Goal: Task Accomplishment & Management: Use online tool/utility

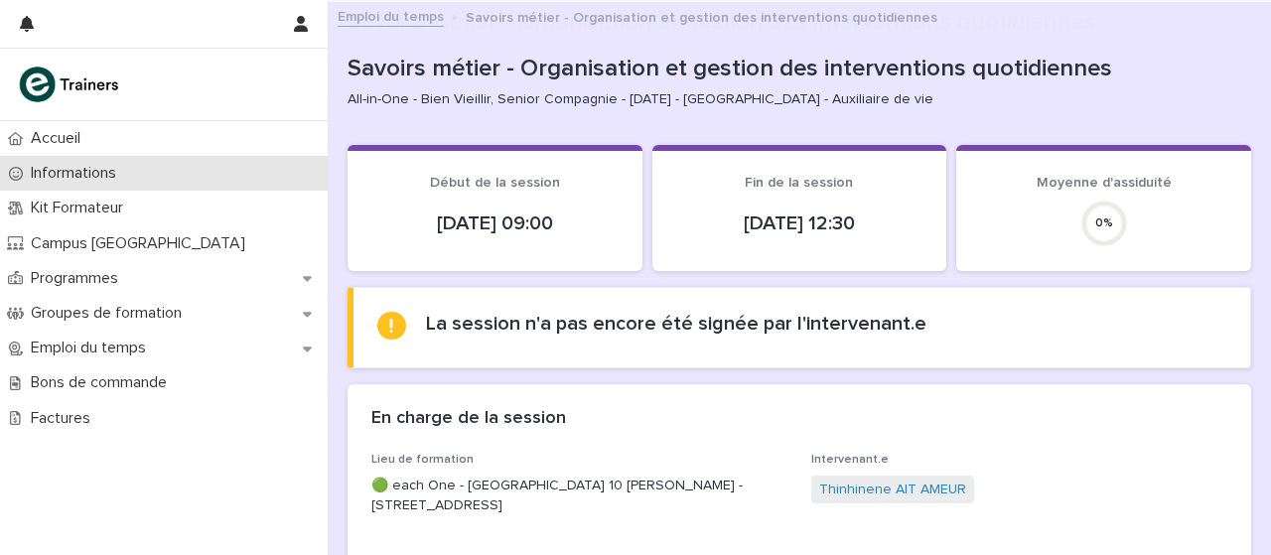
scroll to position [294, 0]
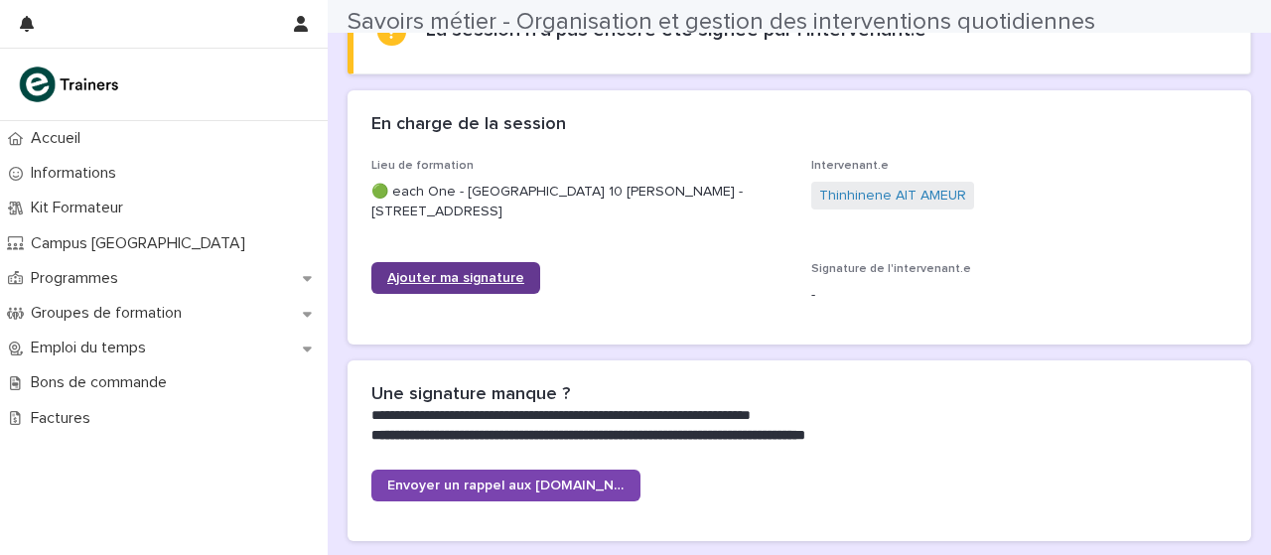
click at [475, 286] on link "Ajouter ma signature" at bounding box center [455, 278] width 169 height 32
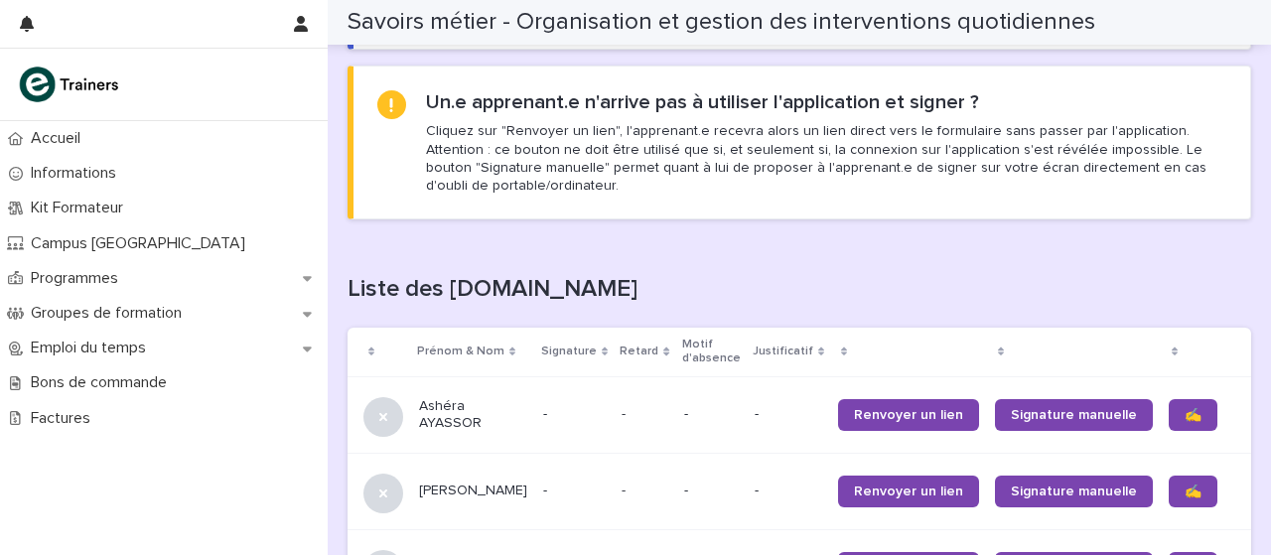
scroll to position [1110, 0]
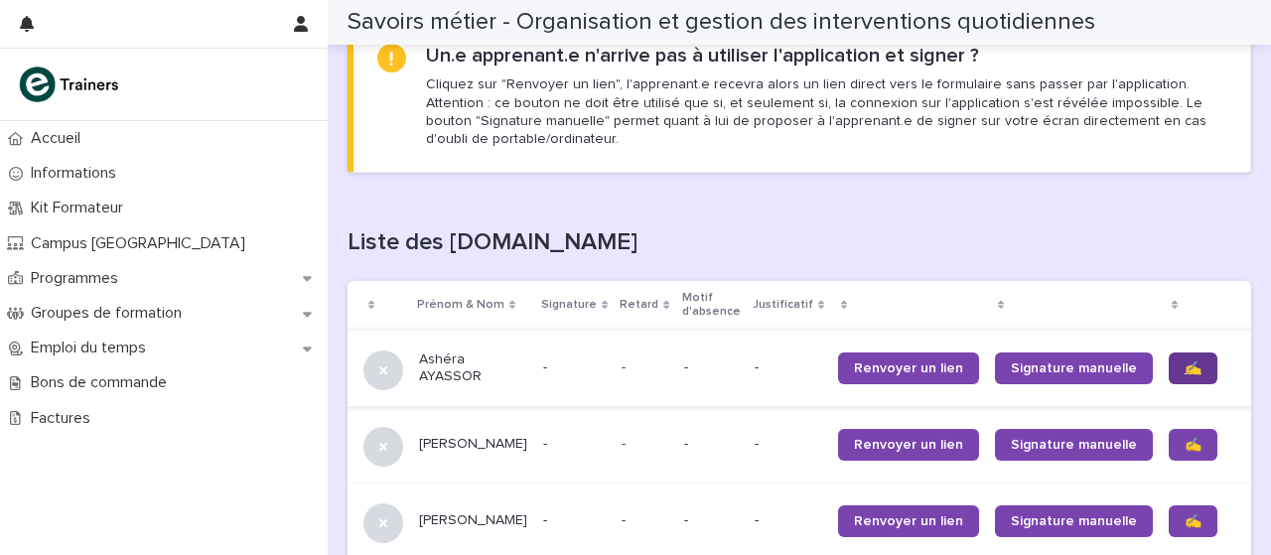
click at [1184, 370] on font "✍️" at bounding box center [1192, 368] width 17 height 14
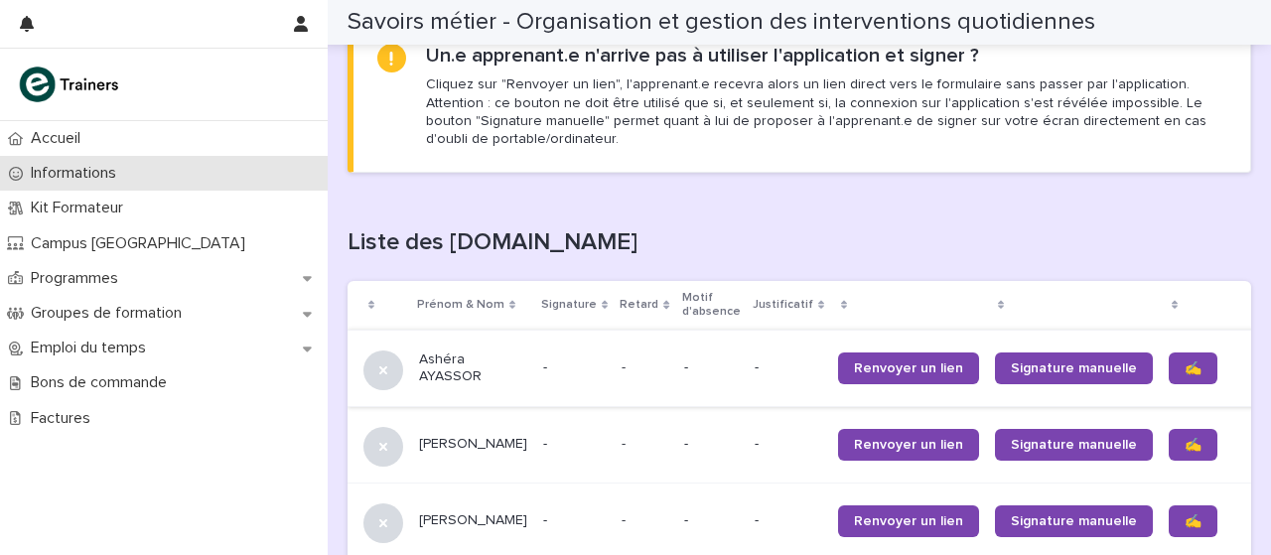
scroll to position [1163, 0]
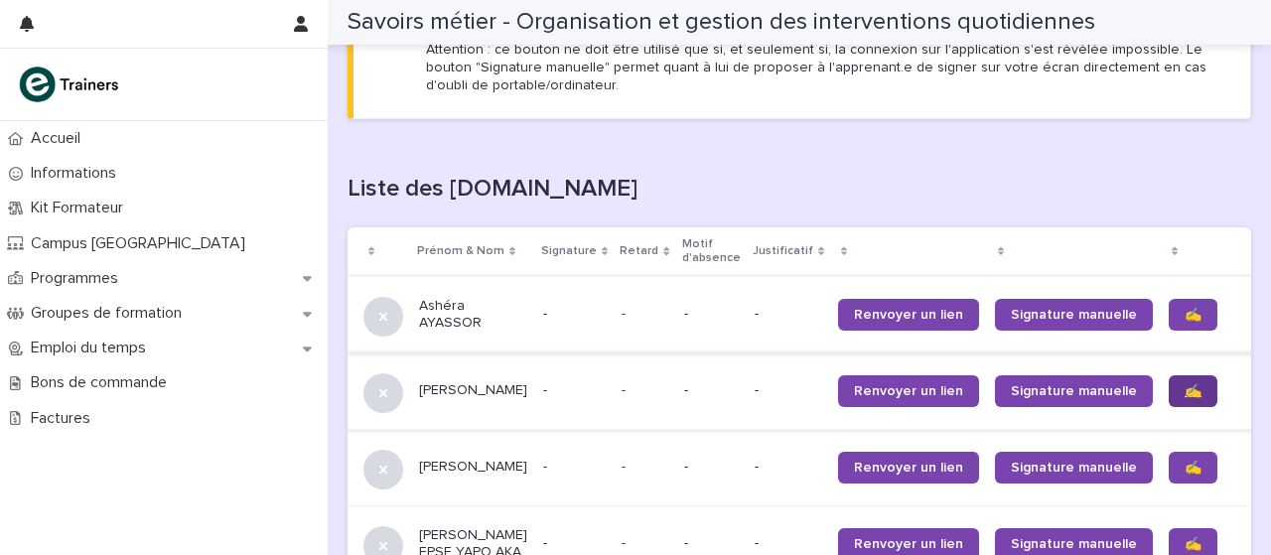
click at [1168, 396] on link "✍️" at bounding box center [1192, 391] width 49 height 32
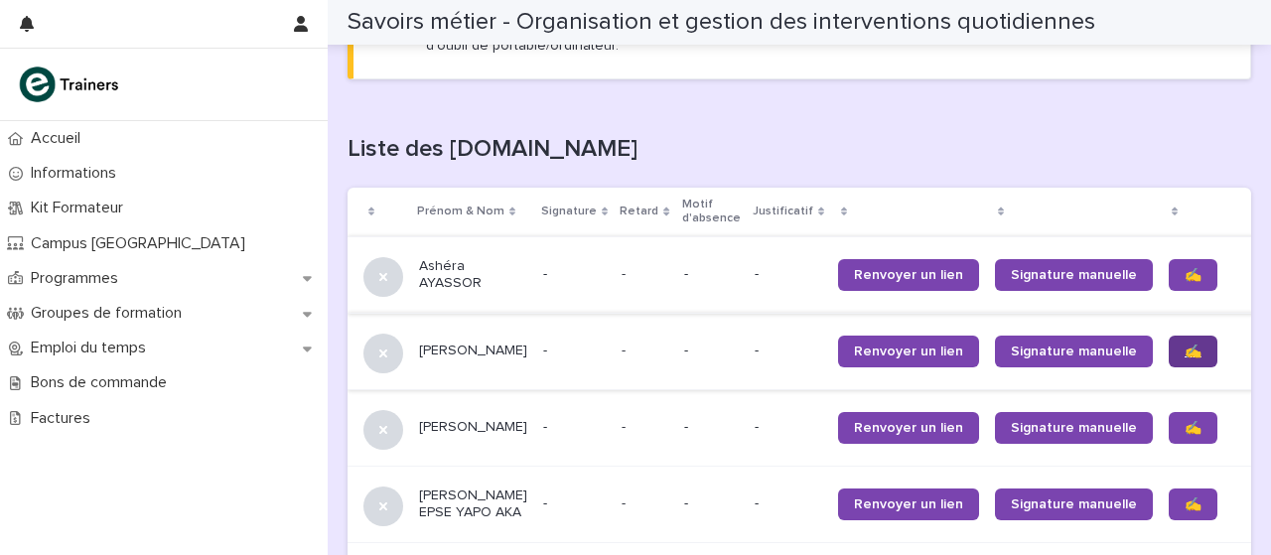
scroll to position [1233, 0]
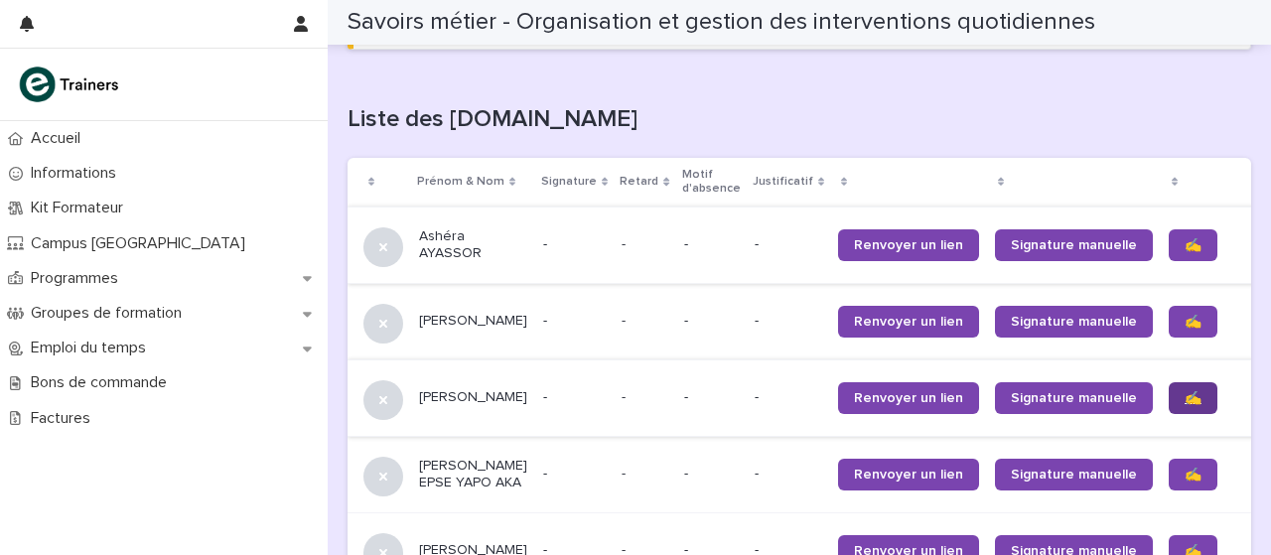
click at [1168, 398] on link "✍️" at bounding box center [1192, 398] width 49 height 32
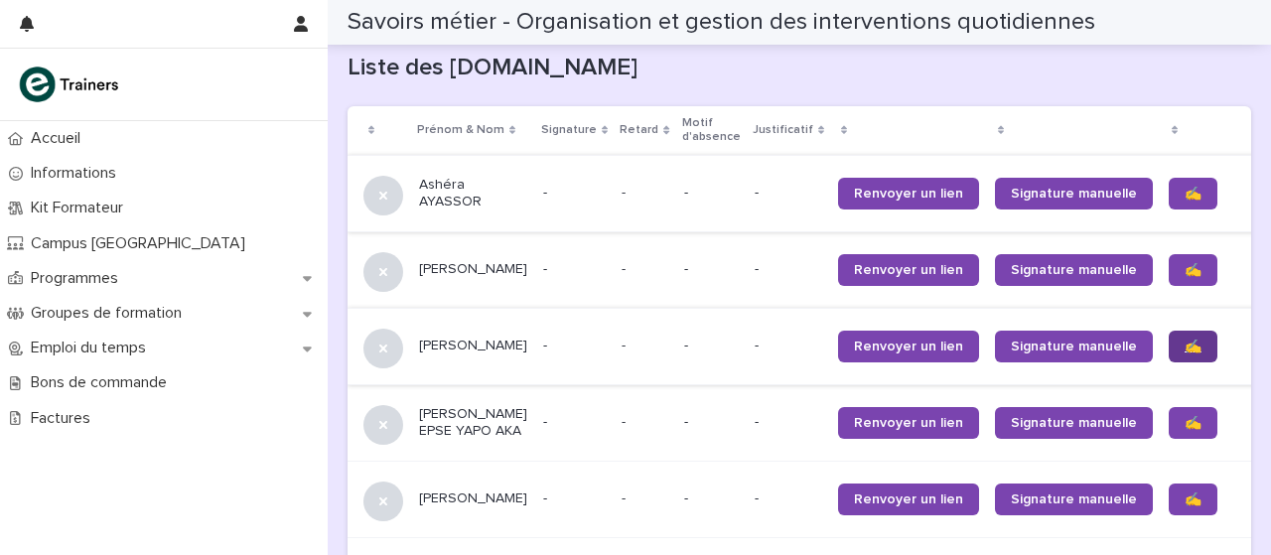
scroll to position [1285, 0]
click at [1184, 430] on font "✍️" at bounding box center [1192, 423] width 17 height 14
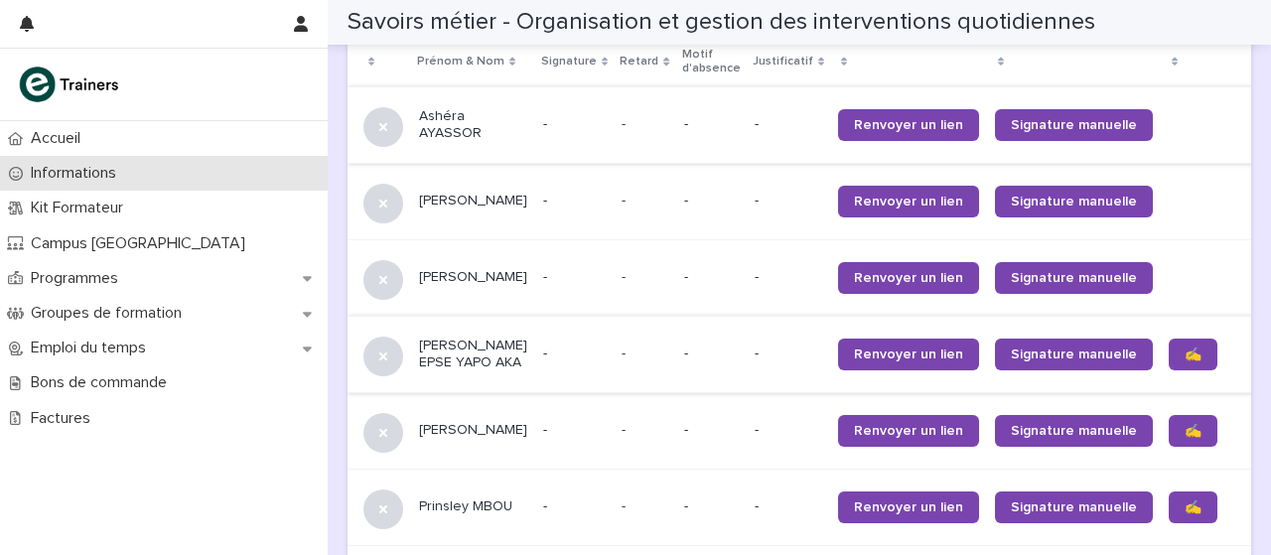
scroll to position [1363, 0]
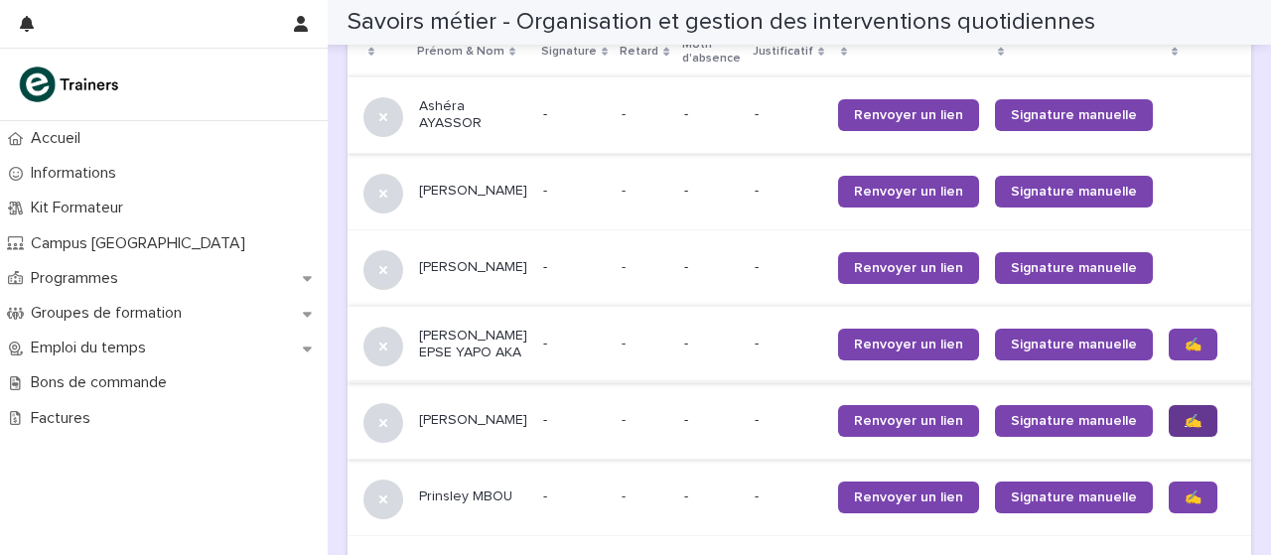
click at [1184, 428] on font "✍️" at bounding box center [1192, 421] width 17 height 14
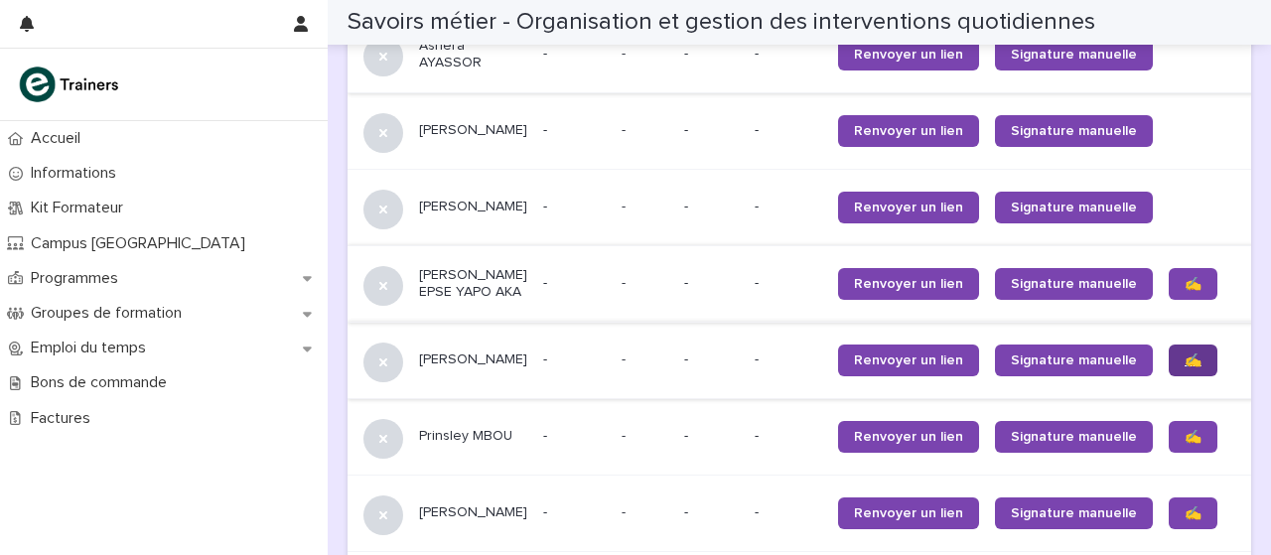
scroll to position [1445, 0]
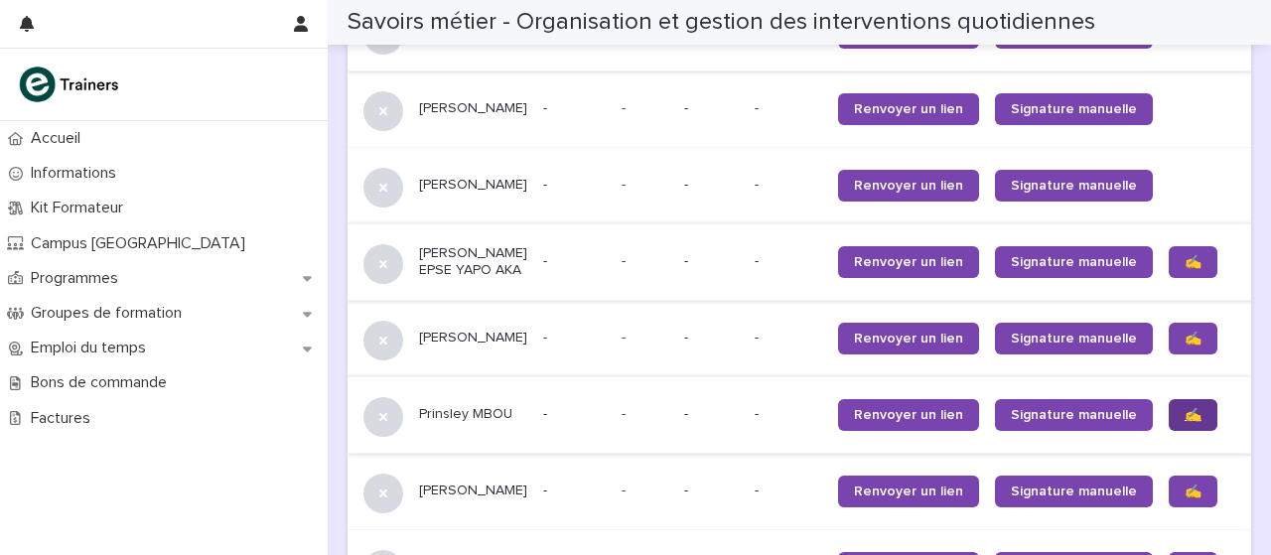
click at [1168, 431] on link "✍️" at bounding box center [1192, 415] width 49 height 32
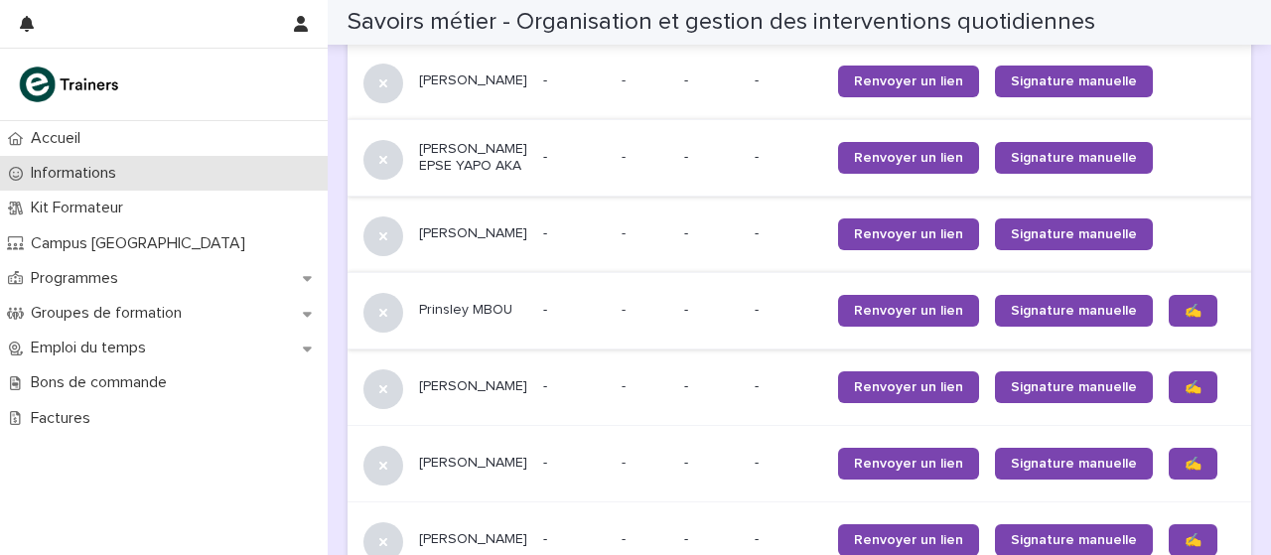
scroll to position [1616, 0]
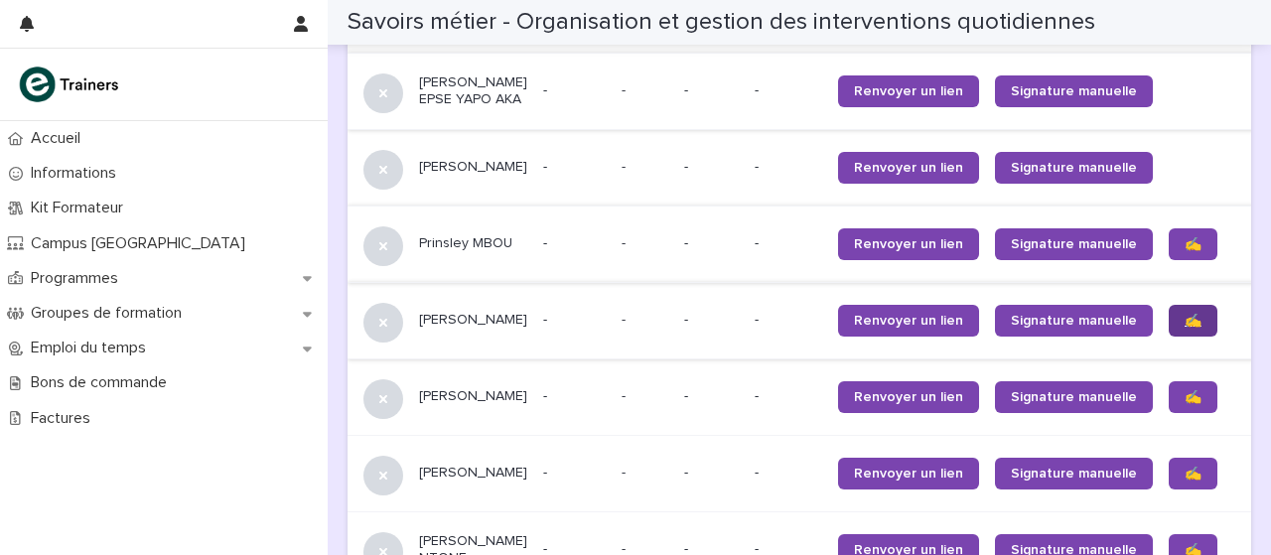
click at [1184, 328] on font "✍️" at bounding box center [1192, 321] width 17 height 14
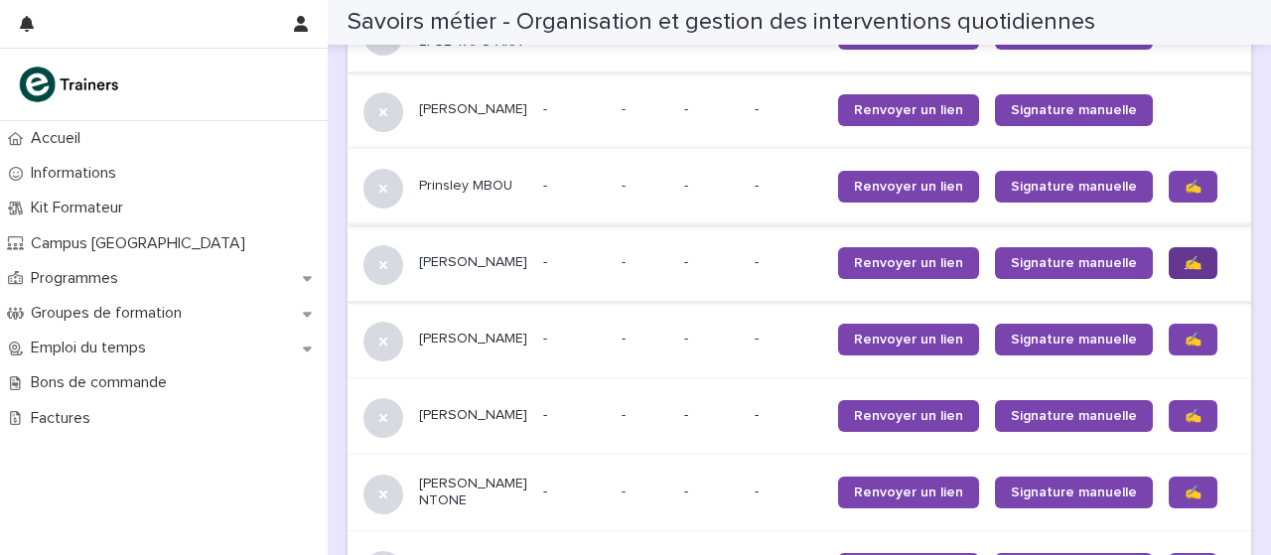
scroll to position [1675, 0]
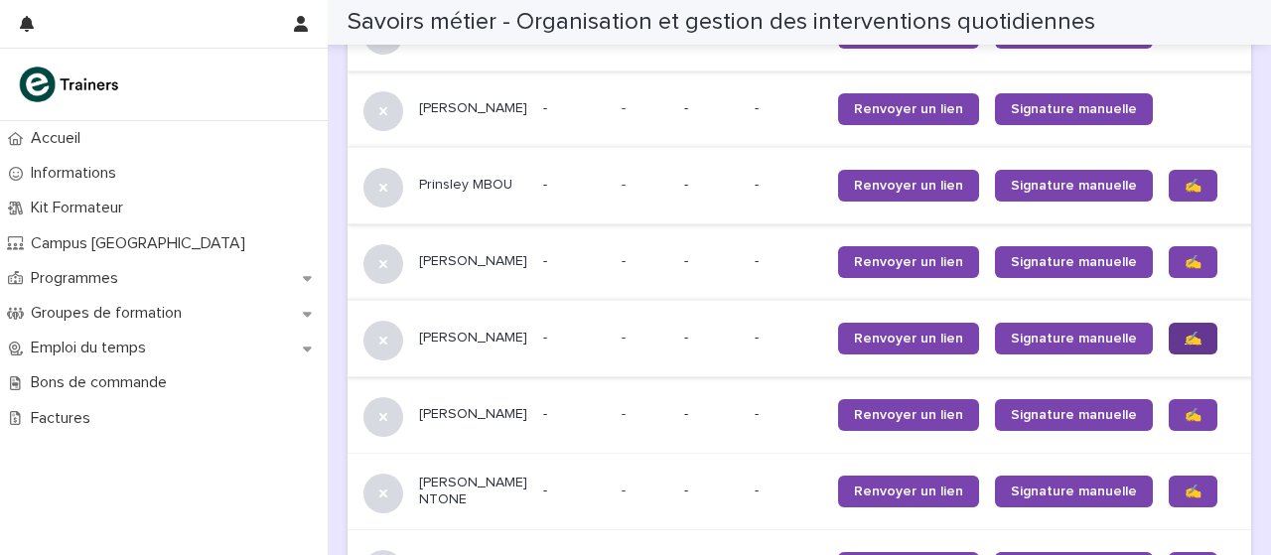
click at [1168, 354] on link "✍️" at bounding box center [1192, 339] width 49 height 32
click at [1168, 431] on link "✍️" at bounding box center [1192, 415] width 49 height 32
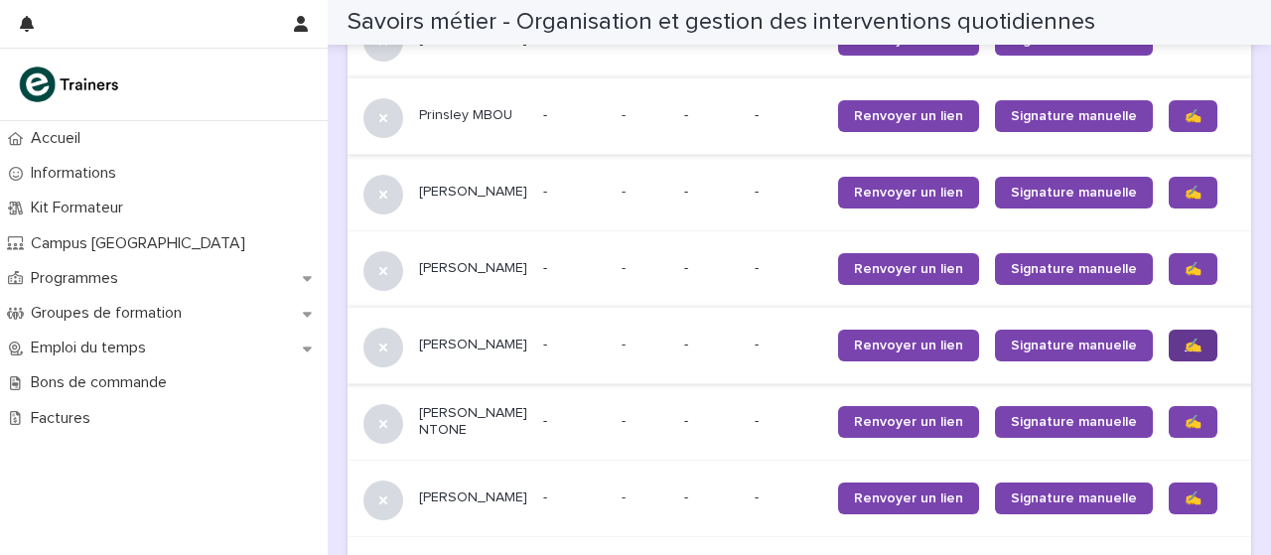
scroll to position [1748, 0]
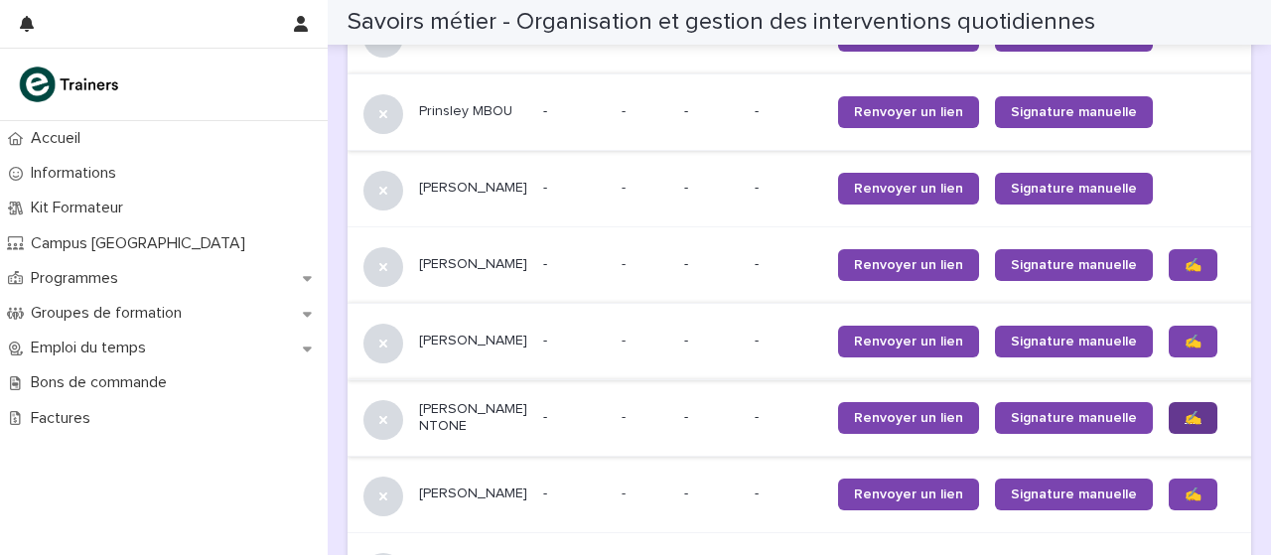
click at [1184, 425] on span "✍️" at bounding box center [1192, 418] width 17 height 14
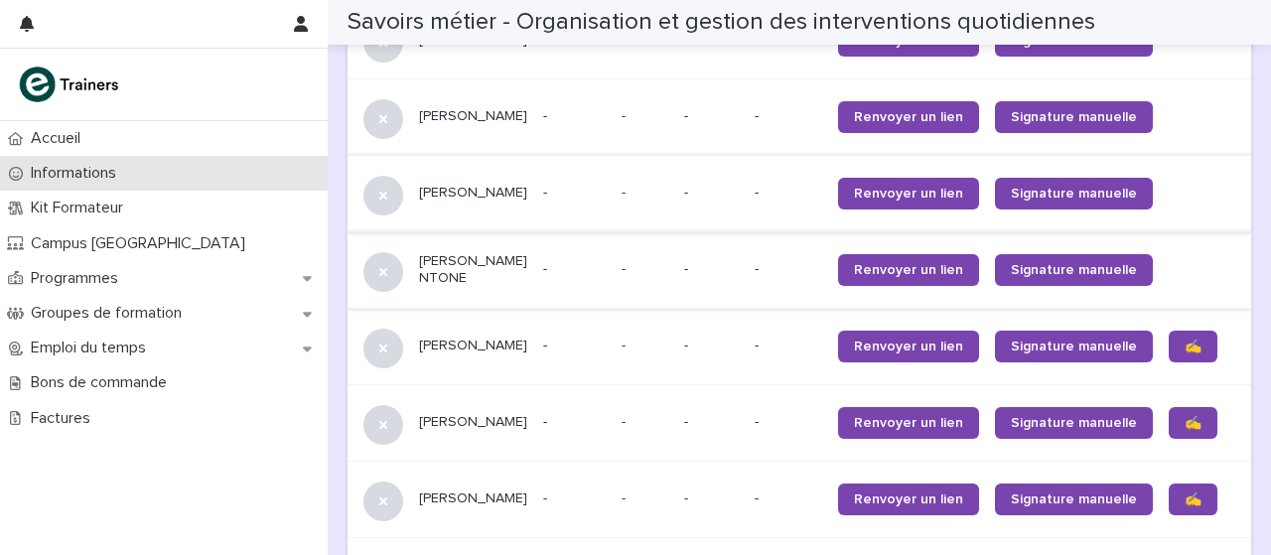
scroll to position [1958, 0]
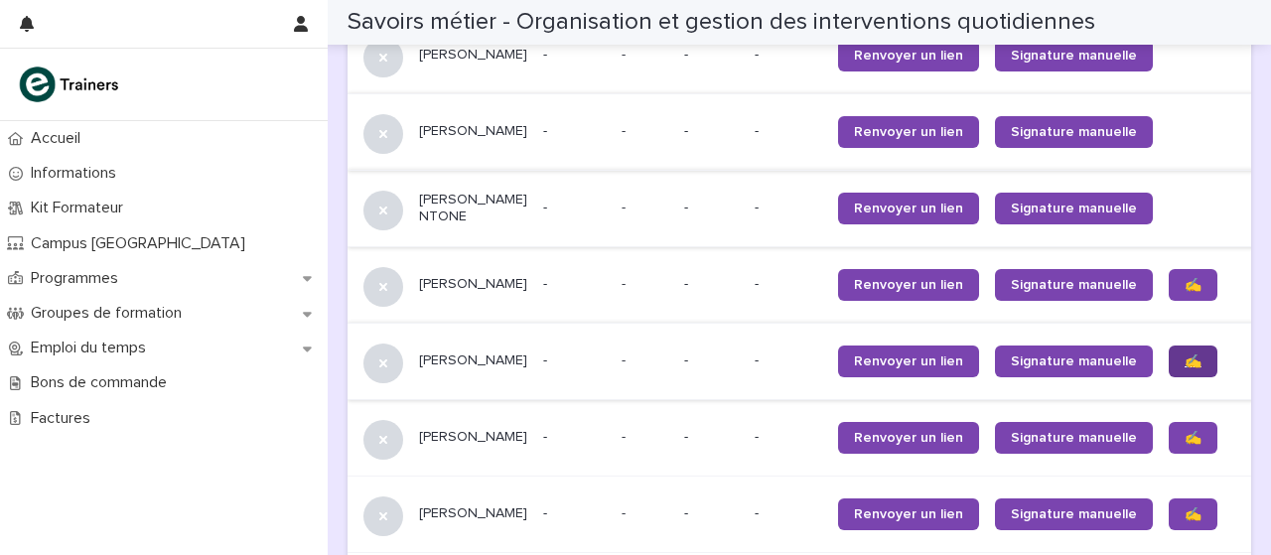
click at [1184, 368] on font "✍️" at bounding box center [1192, 361] width 17 height 14
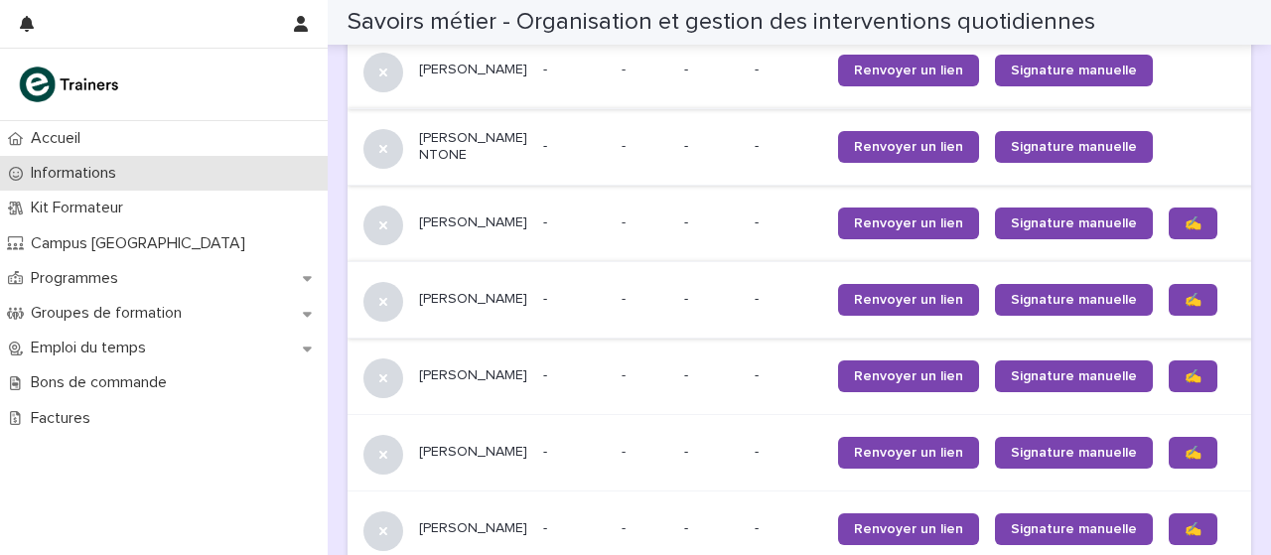
scroll to position [2019, 0]
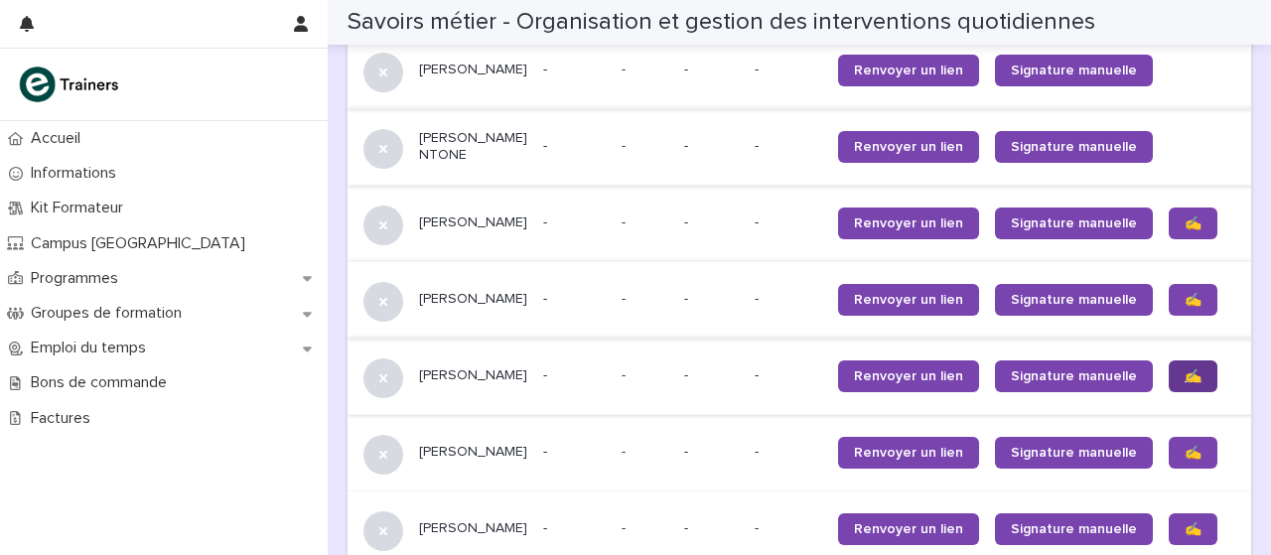
click at [1168, 392] on link "✍️" at bounding box center [1192, 376] width 49 height 32
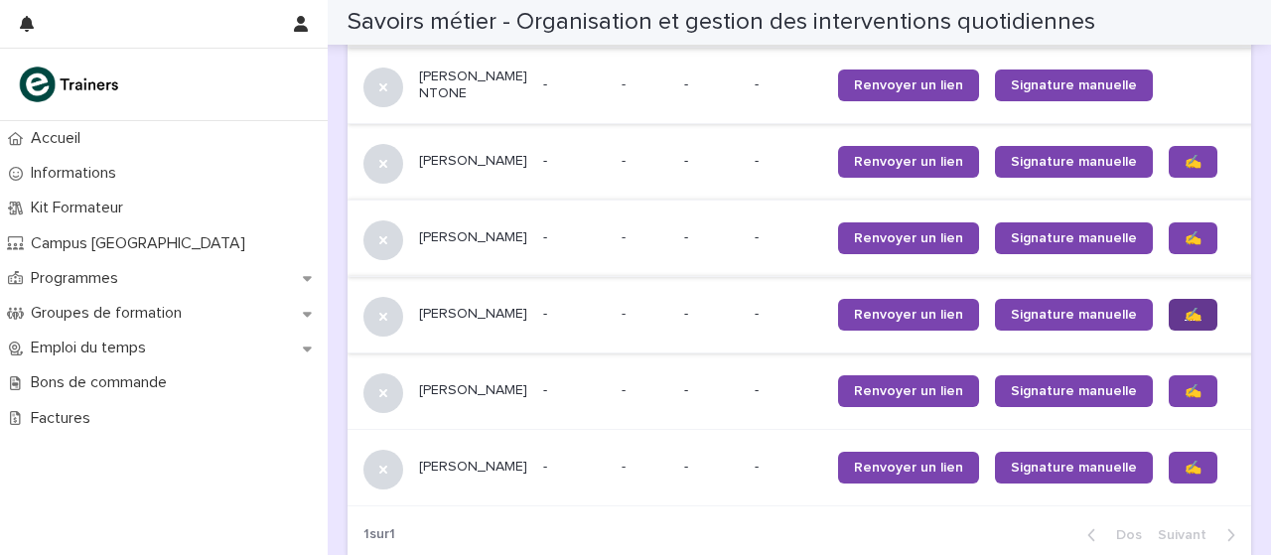
scroll to position [2089, 0]
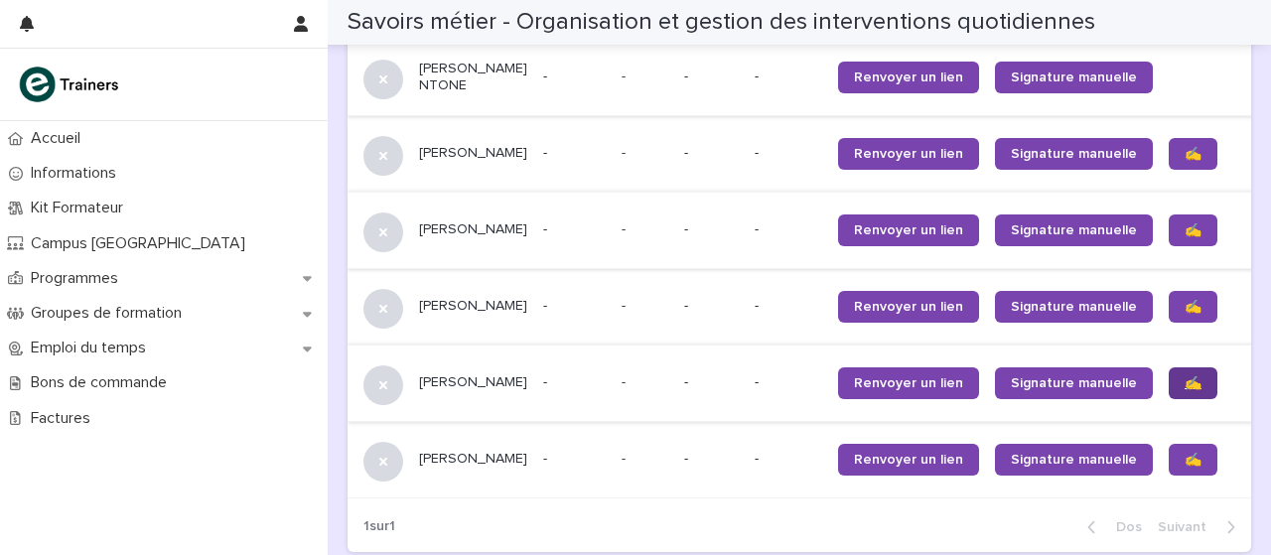
click at [1168, 399] on link "✍️" at bounding box center [1192, 383] width 49 height 32
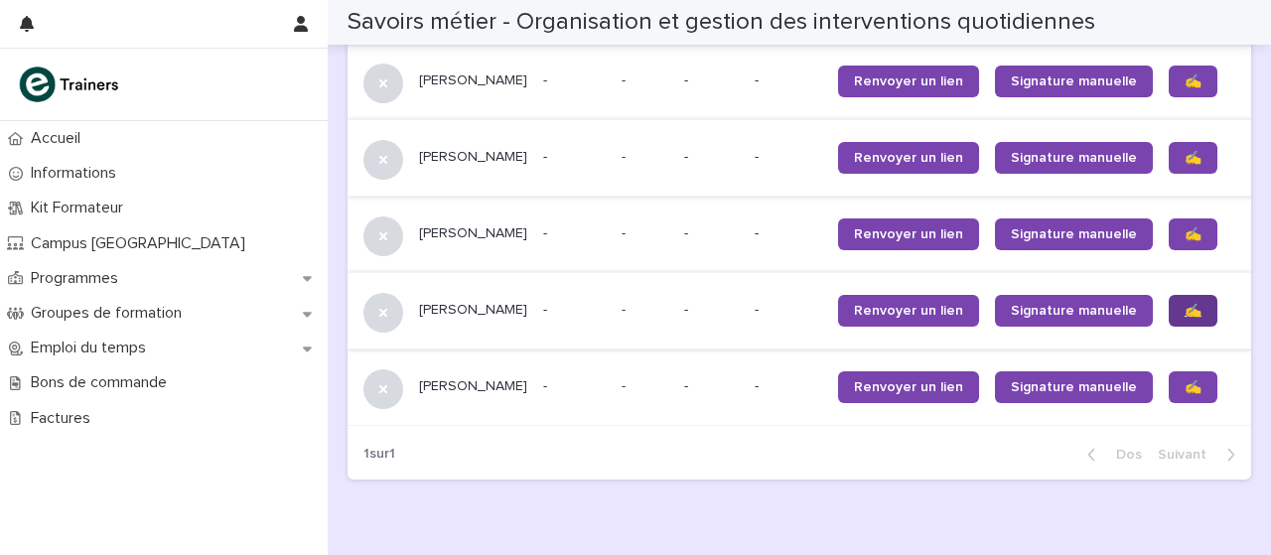
scroll to position [2162, 0]
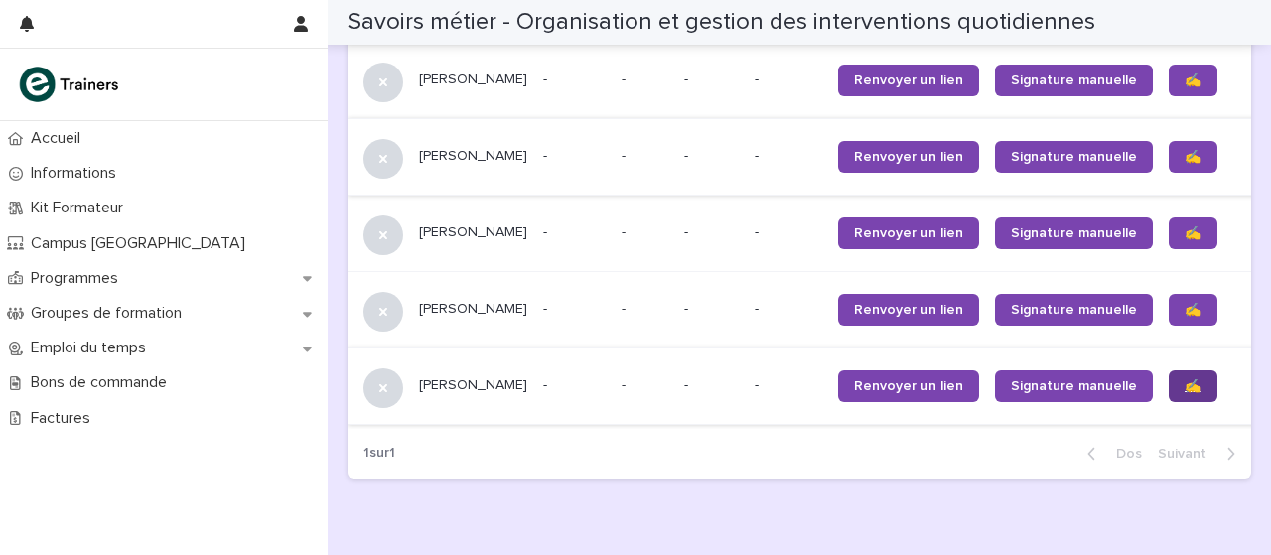
click at [1184, 393] on font "✍️" at bounding box center [1192, 386] width 17 height 14
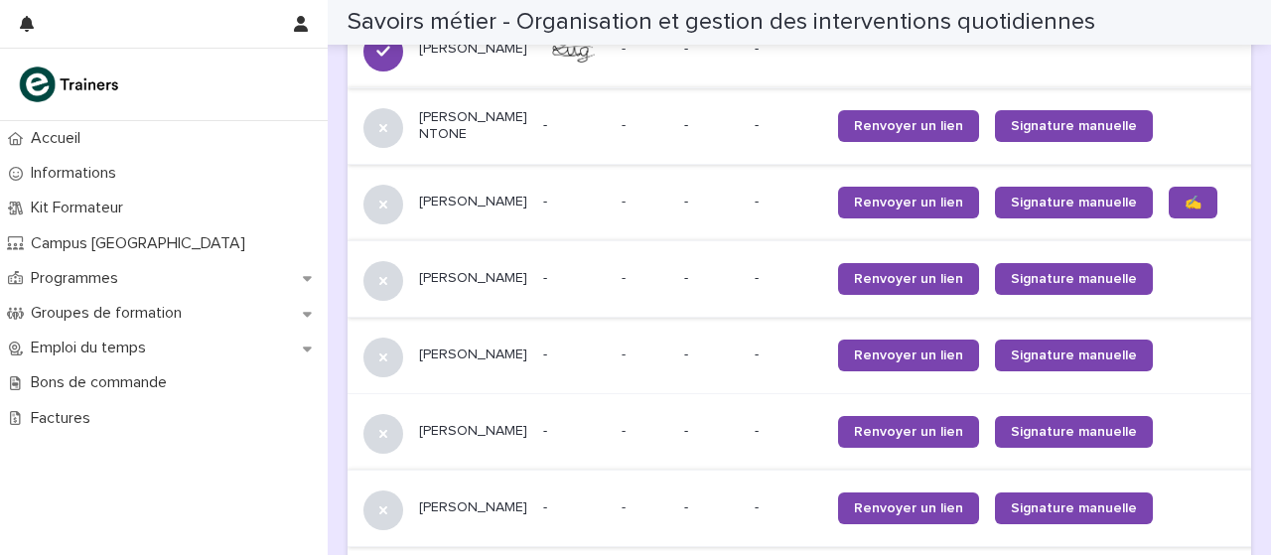
scroll to position [2039, 0]
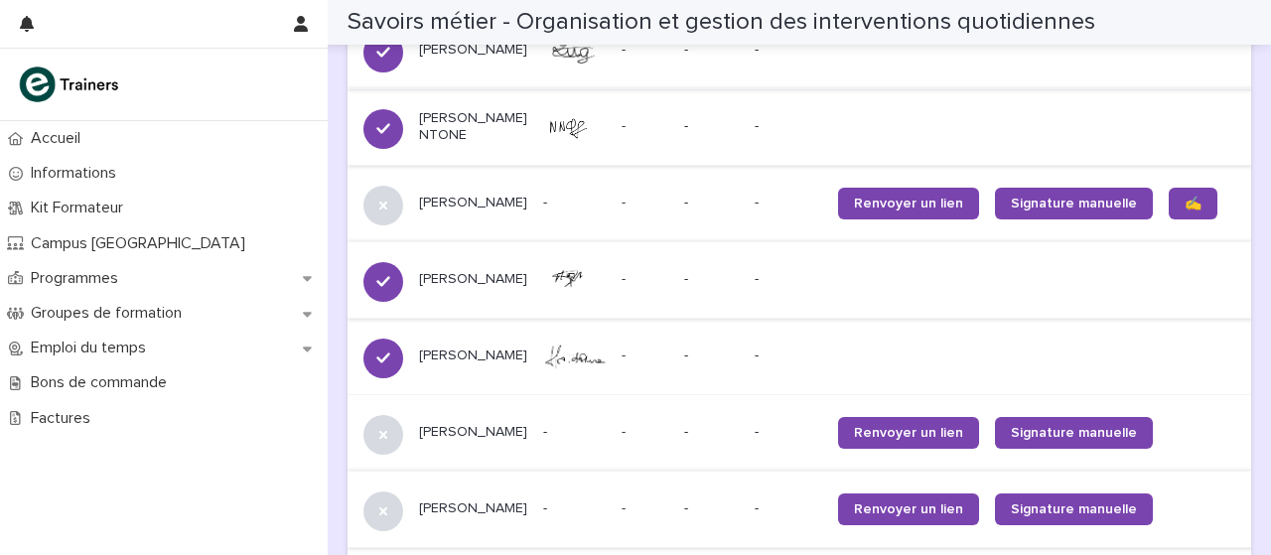
click at [189, 499] on div "Accueil Informations Kit Formateur Campus Montreuil Programmes Groupes de forma…" at bounding box center [164, 338] width 328 height 434
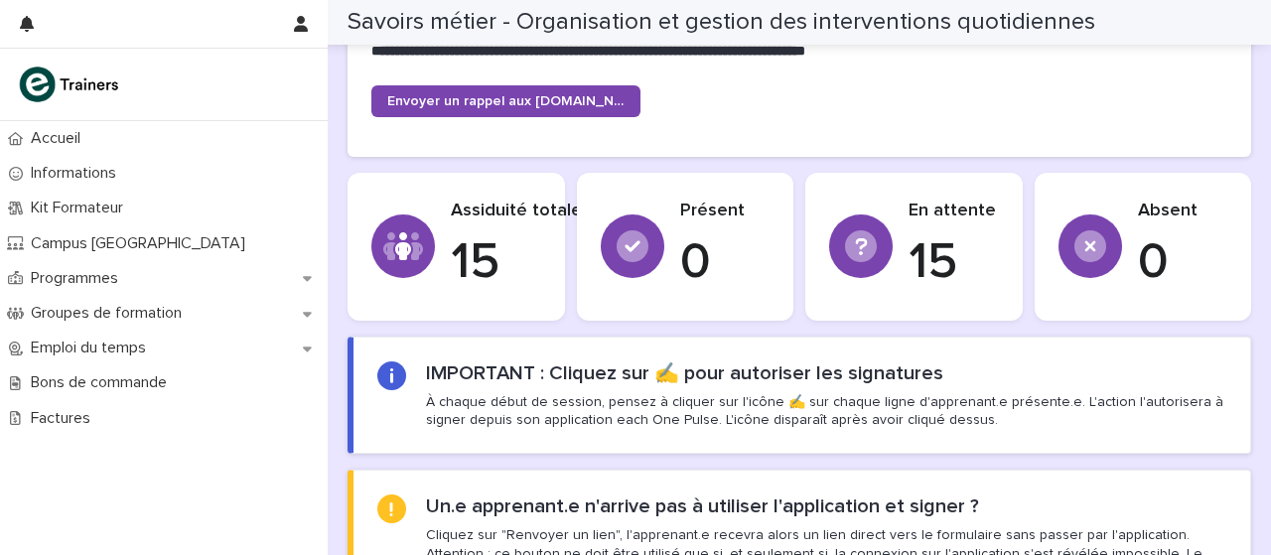
scroll to position [0, 0]
